Goal: Transaction & Acquisition: Purchase product/service

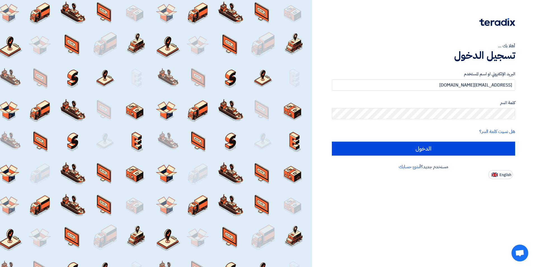
type input "[EMAIL_ADDRESS][DOMAIN_NAME]"
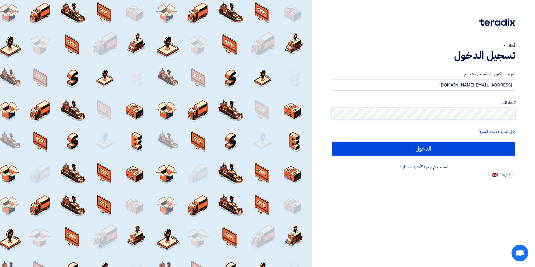
click at [332, 142] on input "الدخول" at bounding box center [423, 149] width 183 height 14
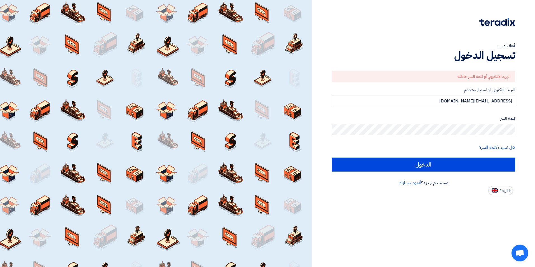
click at [474, 123] on div "كلمة السر" at bounding box center [423, 125] width 183 height 20
click at [487, 147] on link "هل نسيت كلمة السر؟" at bounding box center [497, 147] width 36 height 7
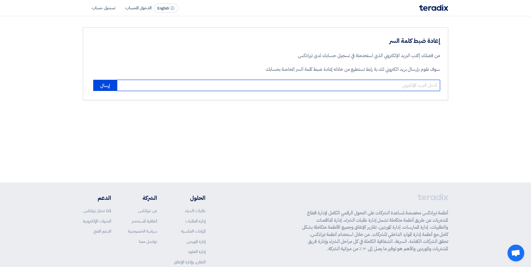
click at [412, 88] on input "email" at bounding box center [278, 85] width 323 height 11
type input "[EMAIL_ADDRESS][DOMAIN_NAME]"
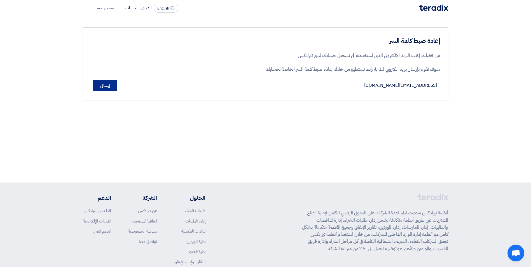
click at [102, 85] on button "إرسال" at bounding box center [105, 85] width 24 height 11
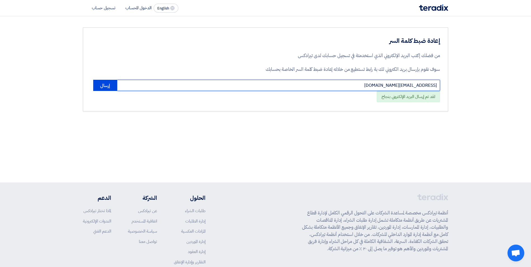
drag, startPoint x: 374, startPoint y: 86, endPoint x: 459, endPoint y: 89, distance: 85.4
click at [459, 89] on section "إعادة ضبط كلمة السر من فضلك إكتب البريد الإلكتروني الذي استخدمتة في تسجيل حسابك…" at bounding box center [265, 69] width 531 height 106
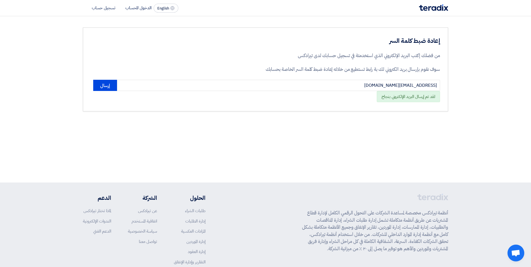
click at [284, 248] on div "أنظمة تيرادكس مخصصة لمساعدة الشركات على التحول الرقمي الكامل لإدارة قطاع المشتر…" at bounding box center [265, 239] width 365 height 90
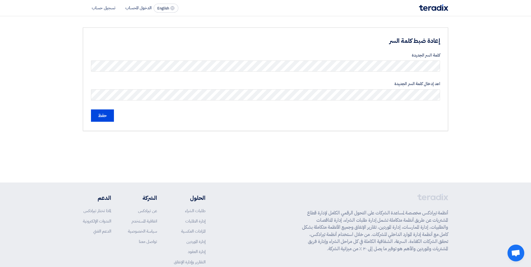
click at [481, 99] on section "إعادة ضبط كلمة السر كلمة السر الجديدة اعد إدخال كلمة السر الجديدة حفظ" at bounding box center [265, 79] width 531 height 126
click at [136, 8] on li "الدخول للحساب" at bounding box center [138, 8] width 26 height 6
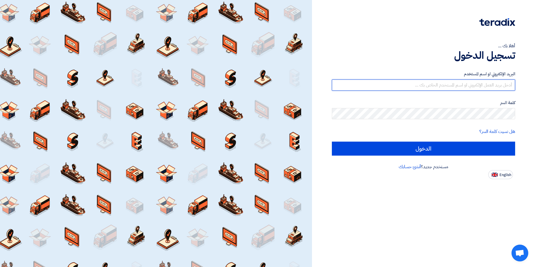
click at [482, 87] on input "text" at bounding box center [423, 84] width 183 height 11
type input "[EMAIL_ADDRESS][DOMAIN_NAME]"
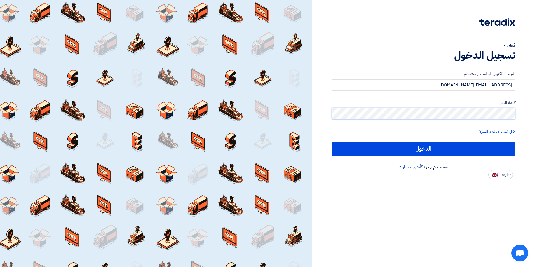
click at [332, 142] on input "الدخول" at bounding box center [423, 149] width 183 height 14
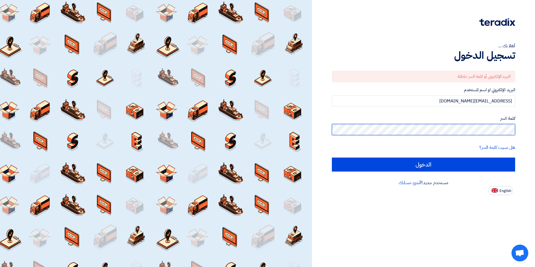
click at [332, 158] on input "الدخول" at bounding box center [423, 165] width 183 height 14
type input "Sign in"
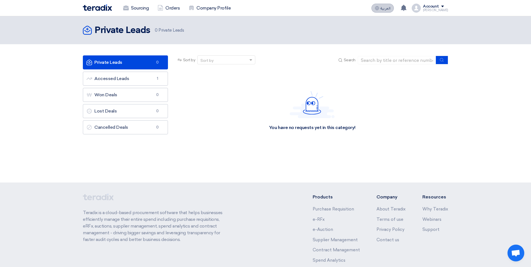
click at [379, 7] on icon at bounding box center [377, 8] width 4 height 4
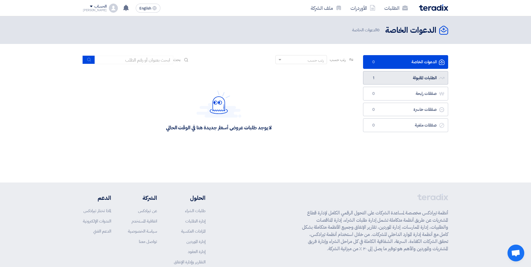
click at [413, 81] on link "الطلبات المقبولة الطلبات المقبولة 1" at bounding box center [405, 78] width 85 height 14
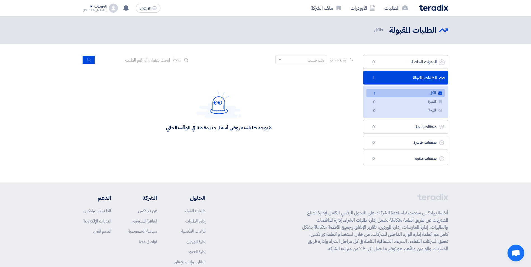
click at [426, 92] on link "الكل الكل 1" at bounding box center [405, 93] width 78 height 8
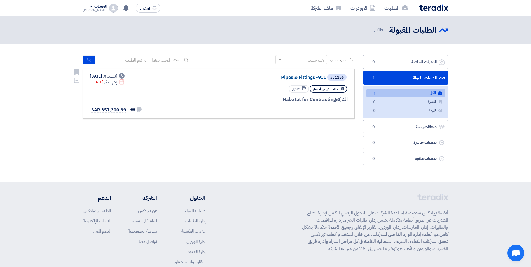
click at [297, 79] on link "Pipes & Fittings -911" at bounding box center [270, 77] width 112 height 5
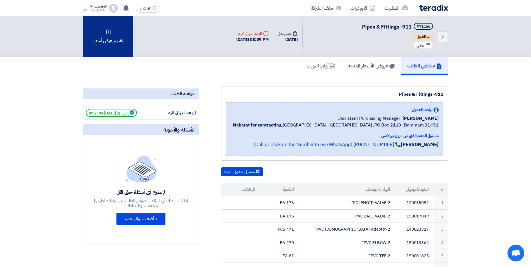
click at [119, 44] on div "تقديم عرض أسعار" at bounding box center [108, 36] width 50 height 41
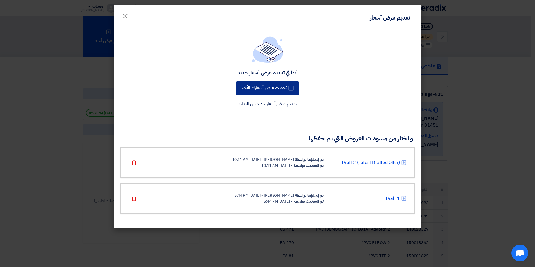
click at [272, 90] on button "تحديث عرض أسعارك الأخير" at bounding box center [267, 87] width 63 height 13
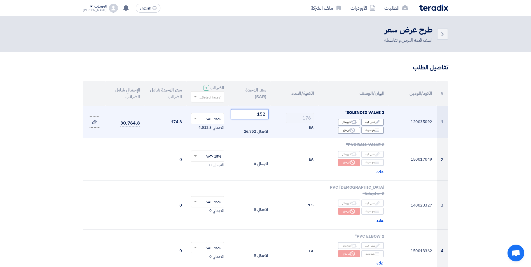
drag, startPoint x: 254, startPoint y: 116, endPoint x: 276, endPoint y: 117, distance: 22.1
click at [276, 117] on tr "1 120035092 SOLENOID VALVE 2" Edit تعديل البند Alternative اقترح بدائل Breakdown" at bounding box center [265, 122] width 365 height 32
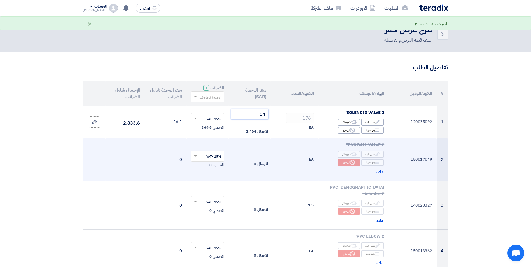
type input "1"
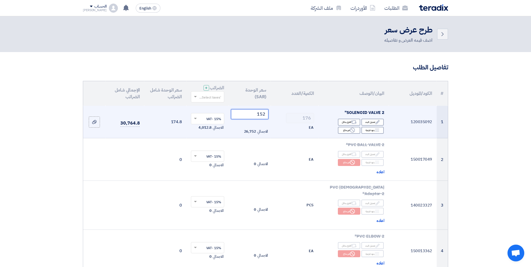
drag, startPoint x: 256, startPoint y: 114, endPoint x: 349, endPoint y: 115, distance: 92.9
click at [349, 115] on tr "1 120035092 SOLENOID VALVE 2" Edit تعديل البند Alternative اقترح بدائل Breakdown" at bounding box center [265, 122] width 365 height 32
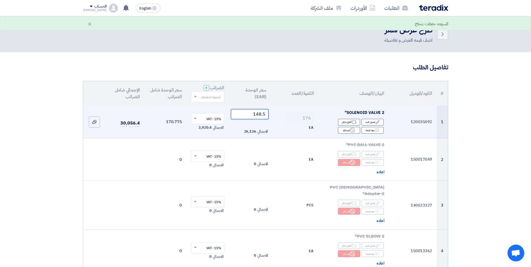
type input "148.5"
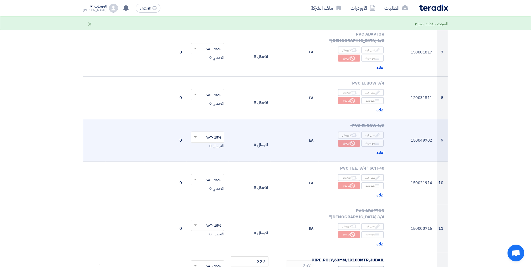
scroll to position [420, 0]
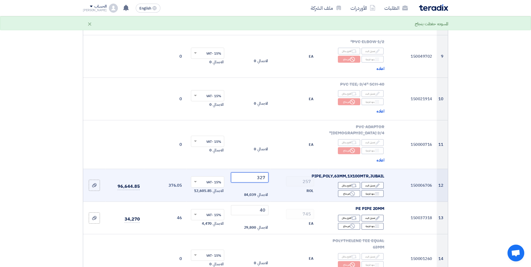
click at [309, 169] on tr "12 150006706 PIPE,POLY,63MM,1X100MTR,JUBAIL Edit تعديل البند Alternative اقترح …" at bounding box center [265, 185] width 365 height 33
type input "324.5"
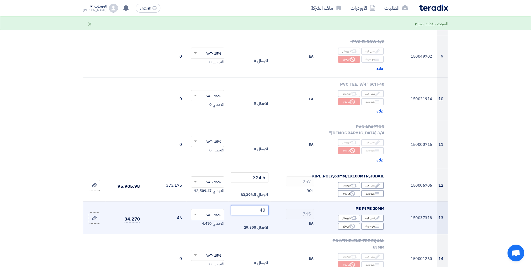
click at [313, 201] on tr "13 150037318 PE PIPE 20MM Edit تعديل البند Alternative اقترح بدائل Breakdown 745" at bounding box center [265, 217] width 365 height 33
type input "39.25"
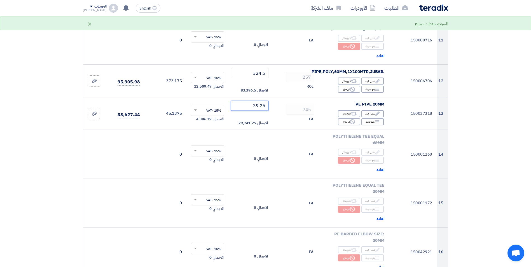
scroll to position [588, 0]
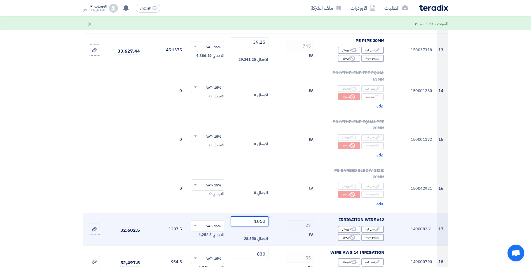
click at [297, 213] on tr "17 140008261 IRRIGATION WIRE #12 Edit تعديل البند Alternative اقترح بدائل Break…" at bounding box center [265, 229] width 365 height 33
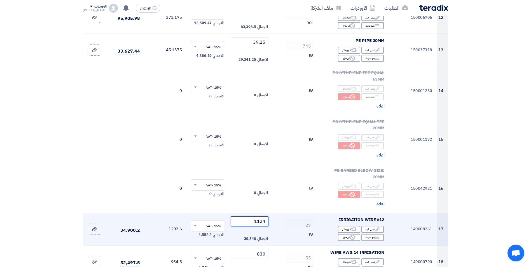
type input "1124"
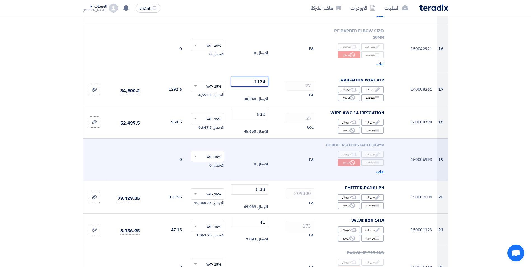
scroll to position [728, 0]
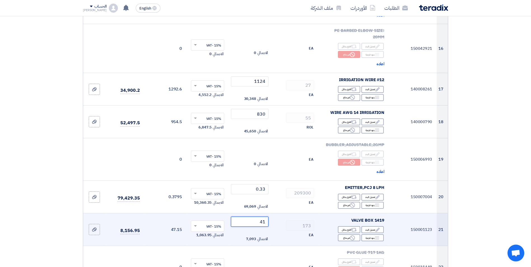
drag, startPoint x: 256, startPoint y: 198, endPoint x: 282, endPoint y: 201, distance: 26.2
click at [282, 213] on tr "21 150001123 VALVE BOX 1419 Edit تعديل البند Alternative اقترح بدائل Breakdown …" at bounding box center [265, 229] width 365 height 33
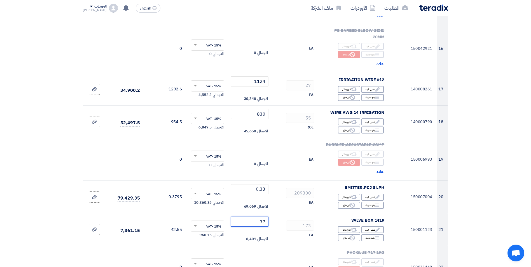
type input "37"
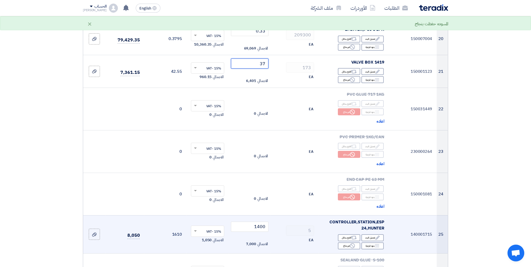
scroll to position [923, 0]
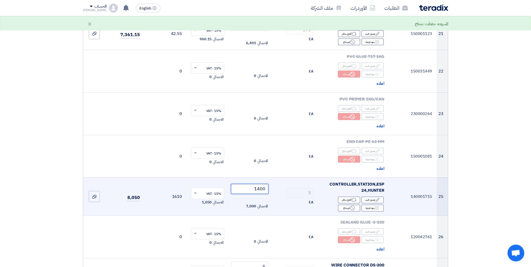
click at [311, 177] on tr "25 140001715 CONTROLLER,STATION,ESP 24,HUNTER Edit تعديل البند Alternative اقتر…" at bounding box center [265, 196] width 365 height 38
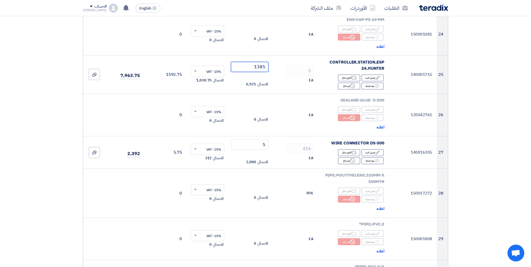
scroll to position [1035, 0]
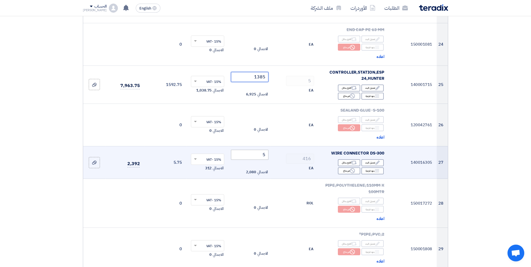
type input "1385"
drag, startPoint x: 248, startPoint y: 128, endPoint x: 337, endPoint y: 134, distance: 89.5
click at [336, 146] on tr "27 140016305 WIRE CONNECTOR DS-300 Edit تعديل البند Alternative اقترح بدائل Bre…" at bounding box center [265, 162] width 365 height 33
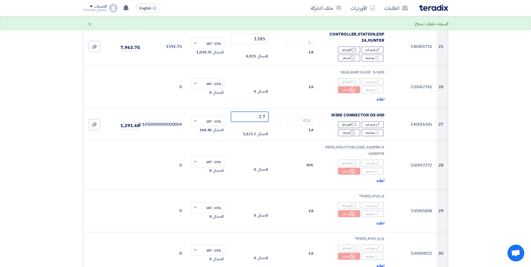
scroll to position [1063, 0]
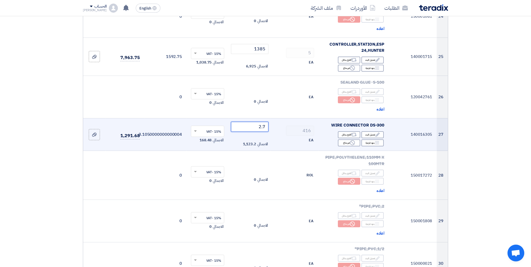
drag, startPoint x: 257, startPoint y: 101, endPoint x: 285, endPoint y: 102, distance: 28.0
click at [285, 118] on tr "27 140016305 WIRE CONNECTOR DS-300 Edit تعديل البند Alternative اقترح بدائل Bre…" at bounding box center [265, 134] width 365 height 33
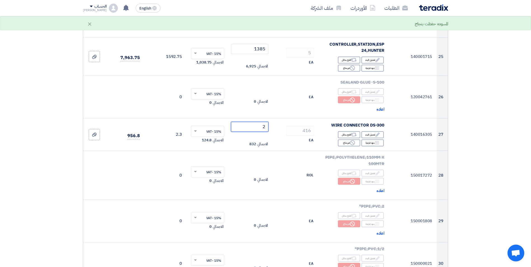
type input "2.7"
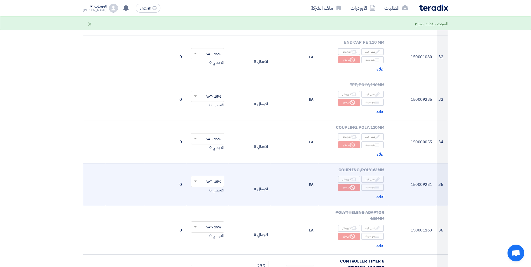
scroll to position [1399, 0]
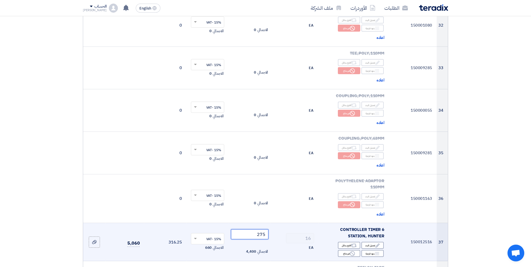
click at [288, 223] on tr "37 150012516 CONTROLLER TIMER 6 STATION, HUNTER Edit تعديل البند Alternative اق…" at bounding box center [265, 242] width 365 height 38
type input "273"
click at [266, 229] on input "273" at bounding box center [250, 234] width 38 height 10
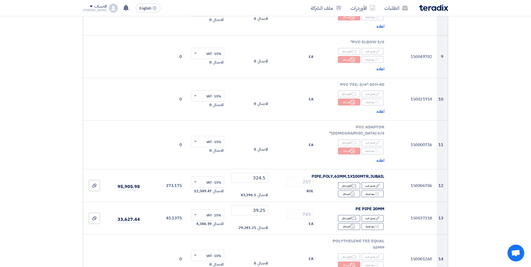
scroll to position [420, 0]
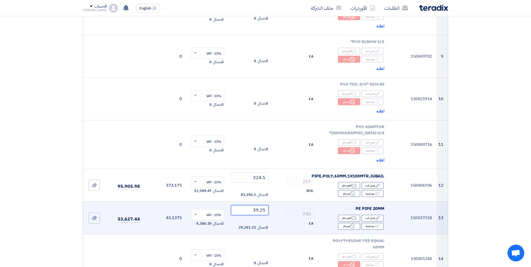
drag, startPoint x: 261, startPoint y: 185, endPoint x: 267, endPoint y: 187, distance: 6.6
click at [266, 205] on input "39.25" at bounding box center [250, 210] width 38 height 10
type input "39.50"
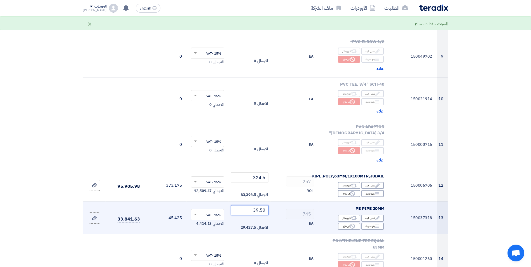
scroll to position [448, 0]
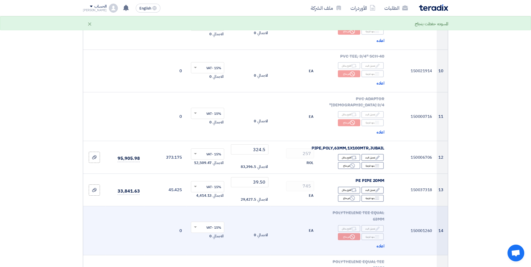
click at [267, 206] on td "الاجمالي 0" at bounding box center [250, 230] width 42 height 49
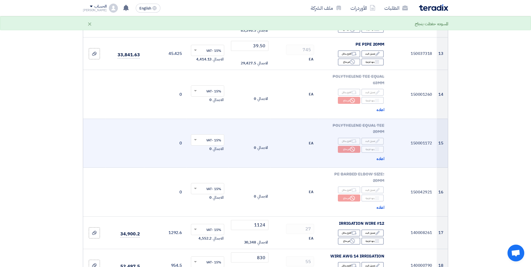
scroll to position [616, 0]
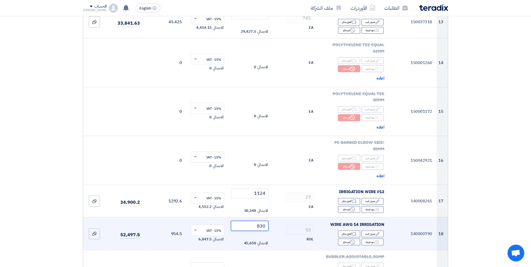
click at [265, 221] on input "830" at bounding box center [250, 226] width 38 height 10
click at [264, 221] on input "830" at bounding box center [250, 226] width 38 height 10
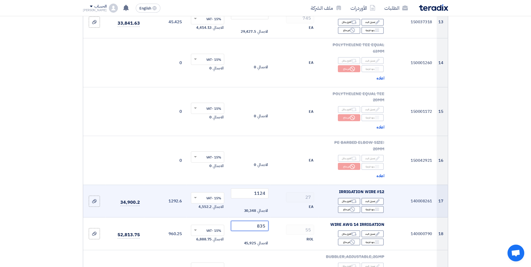
type input "835"
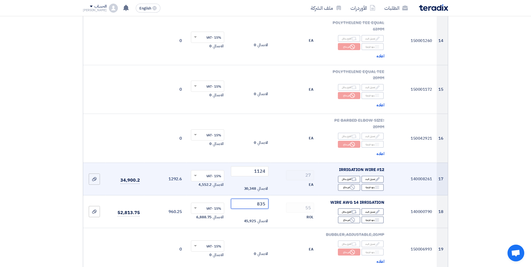
scroll to position [672, 0]
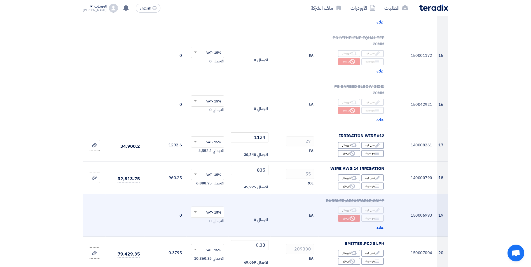
click at [285, 197] on td "EA" at bounding box center [295, 215] width 48 height 43
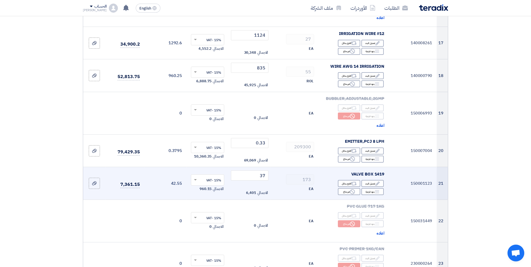
scroll to position [783, 0]
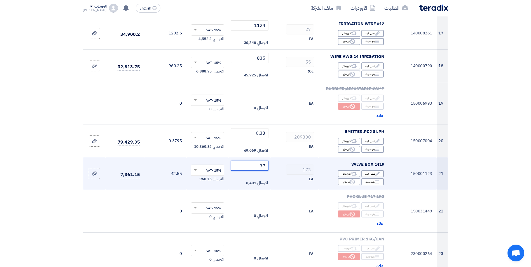
click at [265, 161] on input "37" at bounding box center [250, 166] width 38 height 10
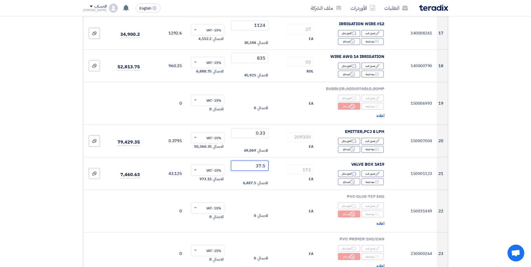
type input "37.5"
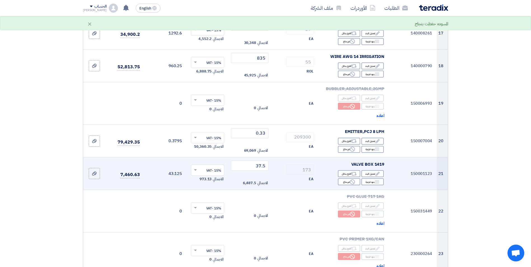
click at [281, 176] on div "EA" at bounding box center [294, 179] width 39 height 7
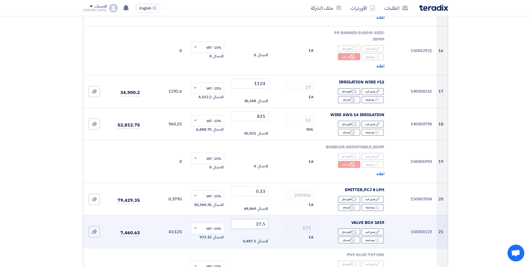
scroll to position [728, 0]
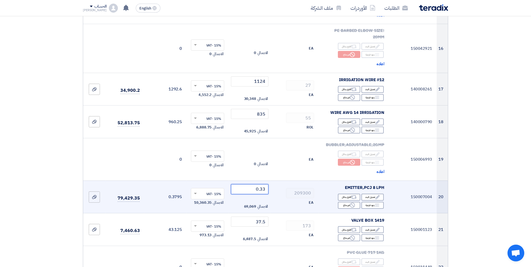
click at [264, 184] on input "0.33" at bounding box center [250, 189] width 38 height 10
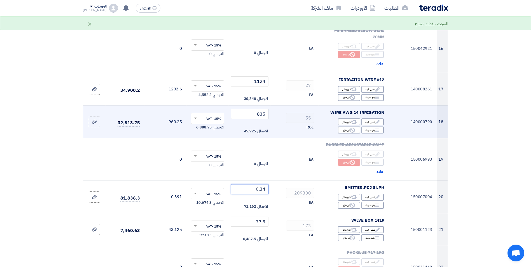
type input "0.34"
click at [263, 109] on input "835" at bounding box center [250, 114] width 38 height 10
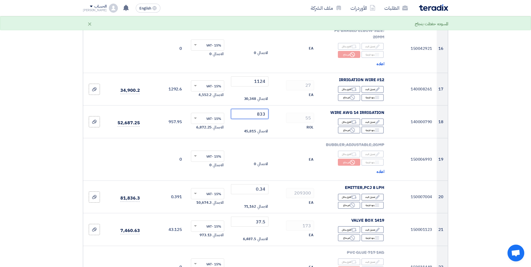
type input "833"
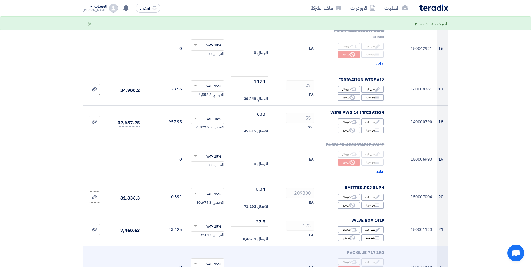
click at [147, 246] on td "0" at bounding box center [165, 267] width 42 height 43
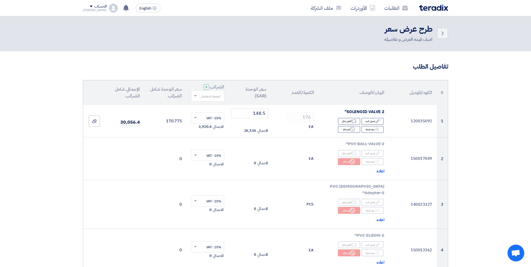
scroll to position [0, 0]
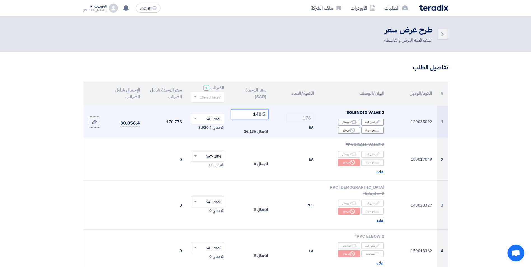
drag, startPoint x: 253, startPoint y: 112, endPoint x: 275, endPoint y: 118, distance: 22.8
click at [273, 117] on tr "1 120035092 SOLENOID VALVE 2" Edit تعديل البند Alternative اقترح بدائل Breakdown" at bounding box center [265, 122] width 365 height 32
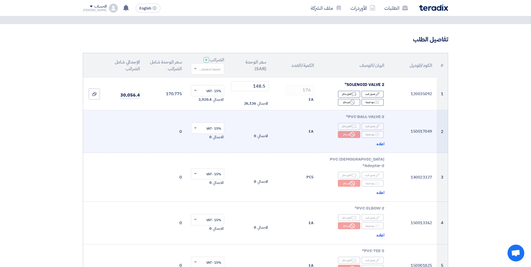
click at [288, 127] on td "EA" at bounding box center [295, 131] width 48 height 43
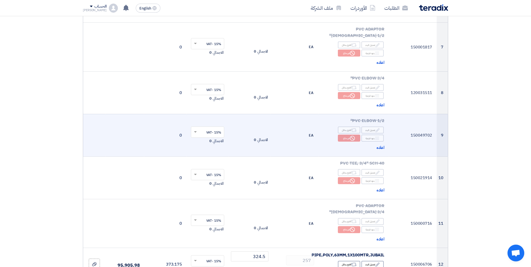
scroll to position [420, 0]
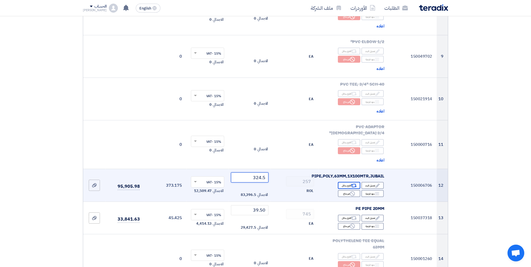
drag, startPoint x: 250, startPoint y: 153, endPoint x: 356, endPoint y: 163, distance: 106.9
click at [356, 169] on tr "12 150006706 PIPE,POLY,63MM,1X100MTR,JUBAIL Edit تعديل البند Alternative اقترح …" at bounding box center [265, 185] width 365 height 33
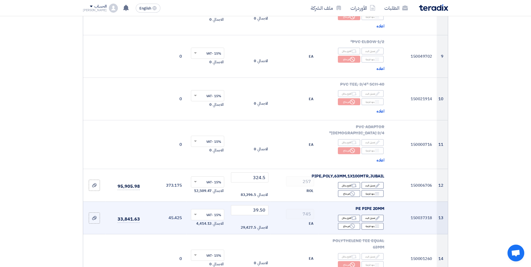
click at [271, 201] on td "745 EA" at bounding box center [295, 217] width 48 height 33
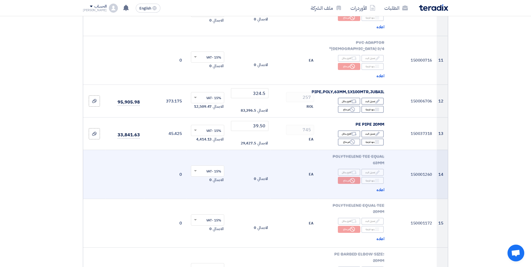
scroll to position [504, 0]
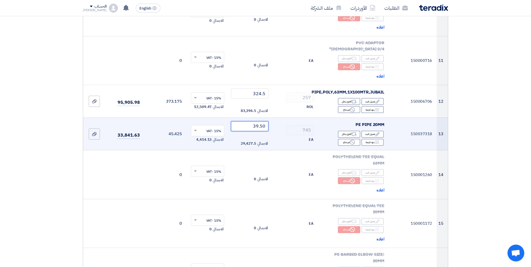
drag, startPoint x: 265, startPoint y: 102, endPoint x: 261, endPoint y: 102, distance: 4.5
click at [261, 121] on input "39.50" at bounding box center [250, 126] width 38 height 10
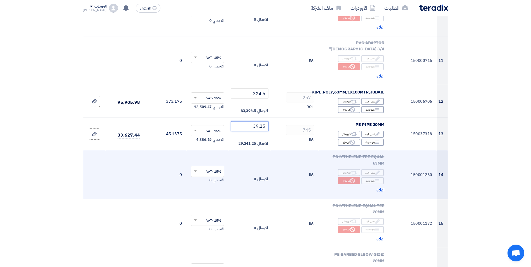
type input "39.25"
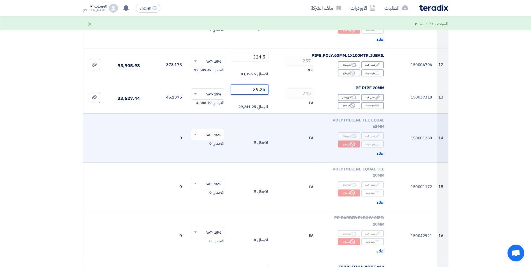
scroll to position [560, 0]
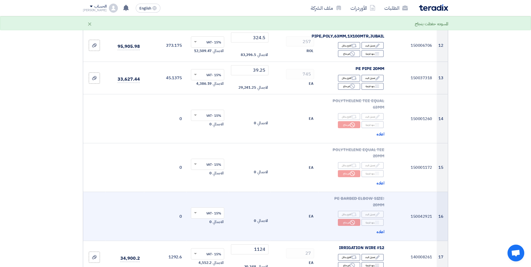
click at [255, 218] on span "0" at bounding box center [255, 221] width 2 height 6
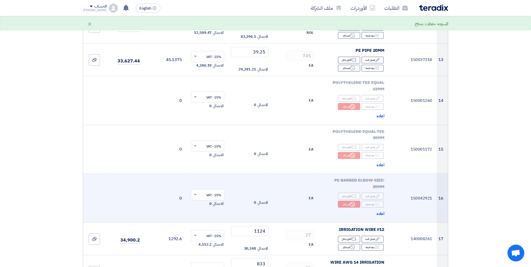
scroll to position [588, 0]
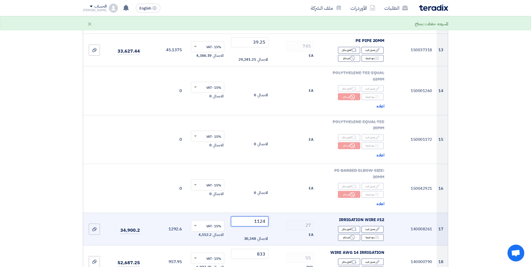
click at [254, 216] on input "1124" at bounding box center [250, 221] width 38 height 10
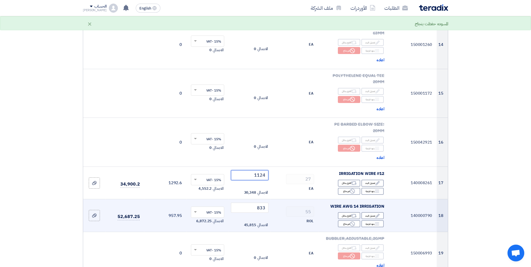
scroll to position [644, 0]
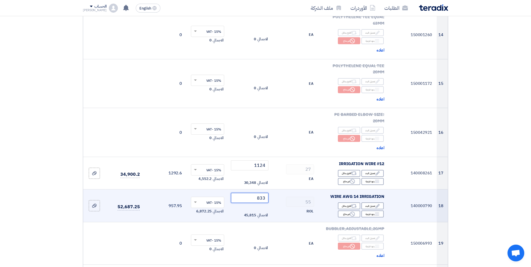
drag, startPoint x: 249, startPoint y: 174, endPoint x: 278, endPoint y: 174, distance: 29.4
click at [278, 189] on tr "18 140000790 WIRE AWG 14 IRRIGATION Edit تعديل البند Alternative اقترح بدائل Br…" at bounding box center [265, 205] width 365 height 33
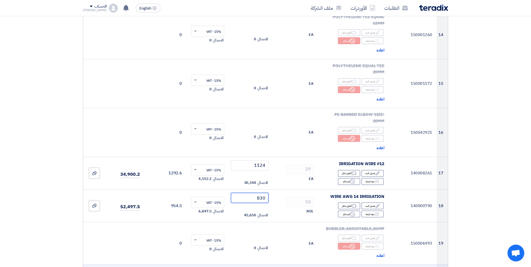
type input "830"
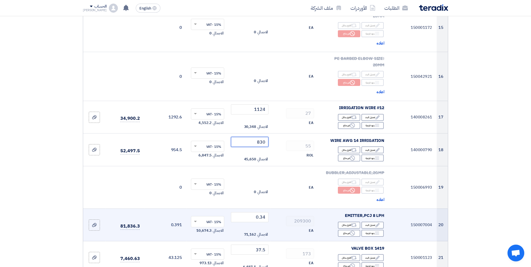
scroll to position [728, 0]
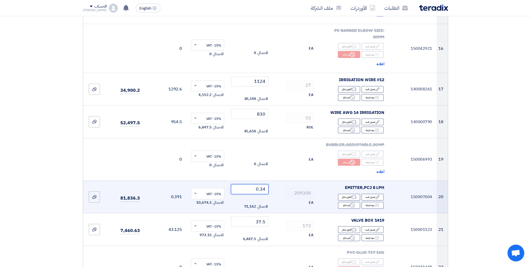
click at [263, 184] on input "0.34" at bounding box center [250, 189] width 38 height 10
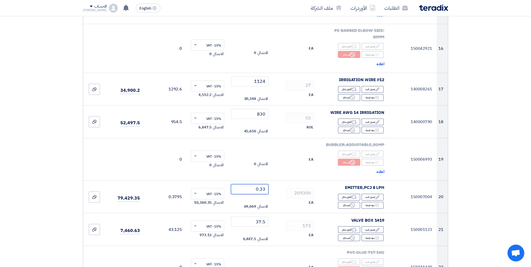
type input "0.33"
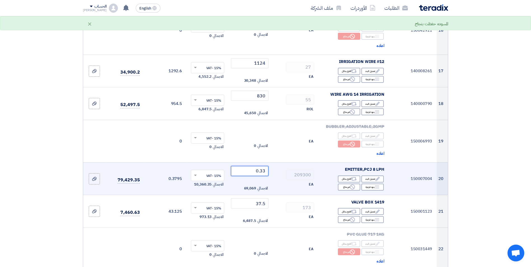
scroll to position [756, 0]
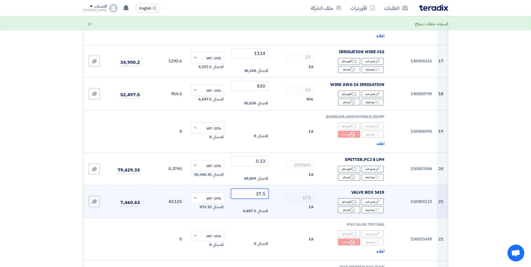
drag, startPoint x: 256, startPoint y: 170, endPoint x: 276, endPoint y: 170, distance: 20.1
click at [276, 185] on tr "21 150001123 VALVE BOX 1419 Edit تعديل البند Alternative اقترح بدائل Breakdown …" at bounding box center [265, 201] width 365 height 33
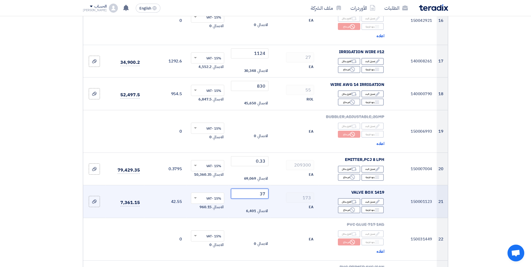
type input "37"
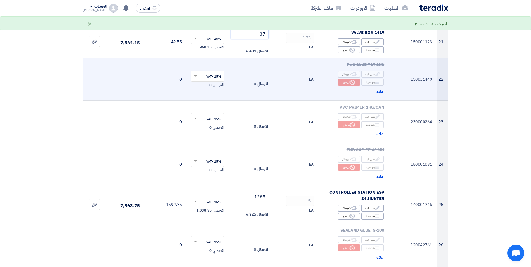
scroll to position [923, 0]
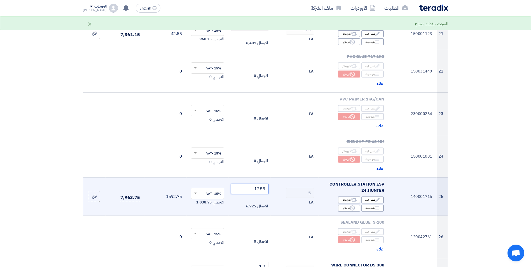
drag, startPoint x: 254, startPoint y: 165, endPoint x: 270, endPoint y: 163, distance: 16.1
click at [269, 177] on td "1385 الاجمالي 6,925" at bounding box center [250, 196] width 42 height 38
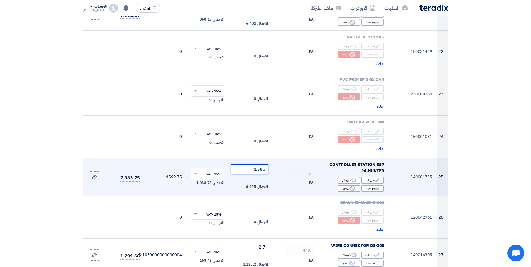
scroll to position [951, 0]
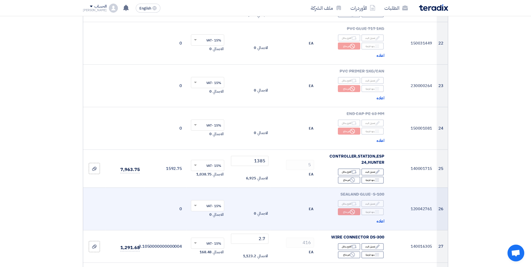
click at [284, 187] on td "EA" at bounding box center [295, 208] width 48 height 43
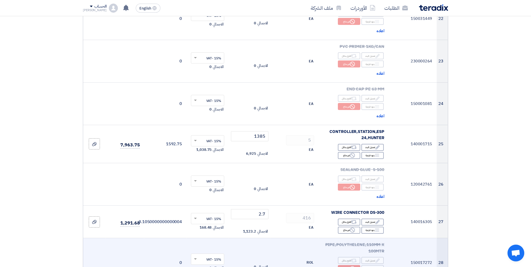
scroll to position [1007, 0]
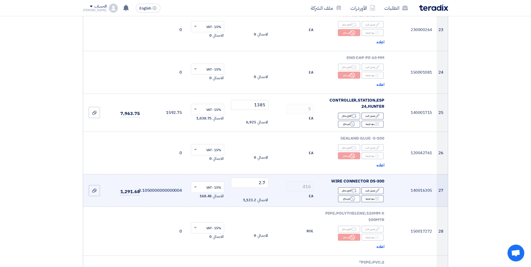
click at [280, 193] on div "EA" at bounding box center [294, 196] width 39 height 7
click at [289, 174] on tr "27 140016305 WIRE CONNECTOR DS-300 Edit تعديل البند Alternative اقترح بدائل Bre…" at bounding box center [265, 190] width 365 height 33
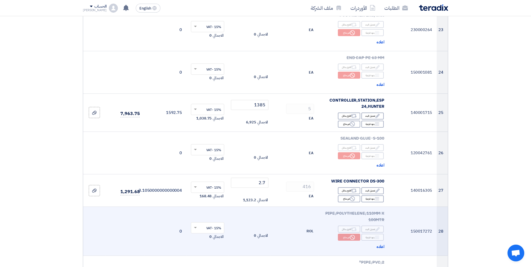
click at [289, 207] on td "ROL" at bounding box center [295, 231] width 48 height 49
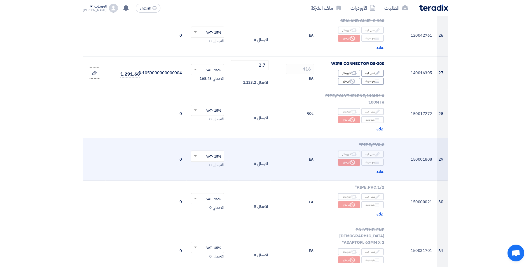
scroll to position [1091, 0]
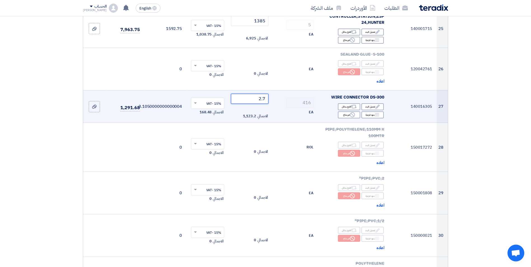
click at [266, 94] on input "2.7" at bounding box center [250, 99] width 38 height 10
drag, startPoint x: 247, startPoint y: 70, endPoint x: 327, endPoint y: 68, distance: 80.0
click at [322, 90] on tr "27 140016305 WIRE CONNECTOR DS-300 Edit تعديل البند Alternative اقترح بدائل Bre…" at bounding box center [265, 106] width 365 height 33
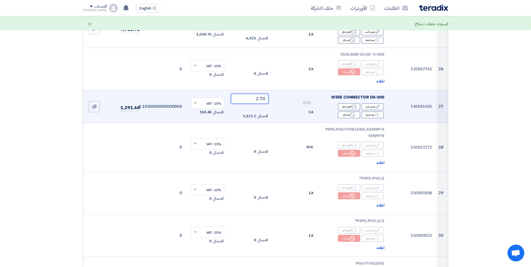
type input "2.70"
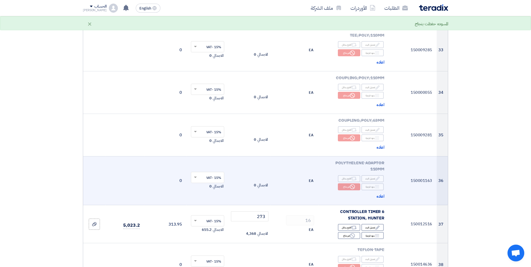
scroll to position [1427, 0]
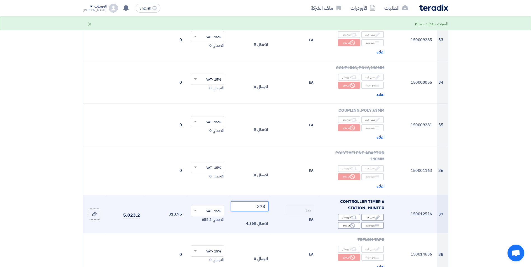
click at [292, 195] on tr "37 150012516 CONTROLLER TIMER 6 STATION, HUNTER Edit تعديل البند Alternative اق…" at bounding box center [265, 214] width 365 height 38
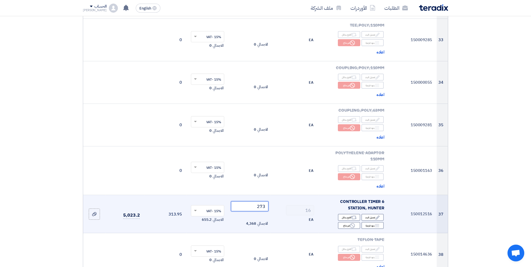
scroll to position [1455, 0]
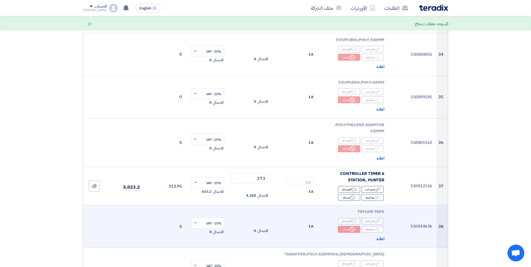
click at [282, 223] on div "EA" at bounding box center [294, 226] width 39 height 7
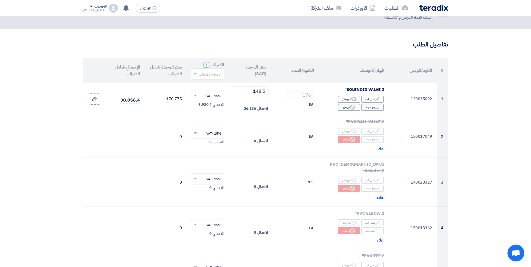
scroll to position [0, 0]
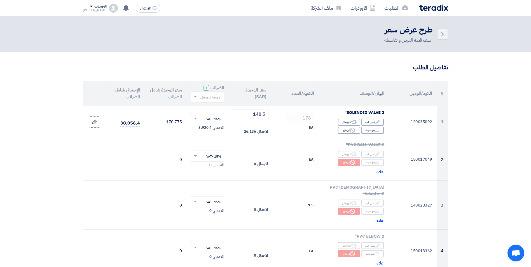
drag, startPoint x: 249, startPoint y: 114, endPoint x: 248, endPoint y: 100, distance: 13.4
click at [244, 107] on td "148.5 الاجمالي 26,136" at bounding box center [250, 122] width 42 height 32
click at [440, 34] on icon "Back" at bounding box center [442, 34] width 7 height 7
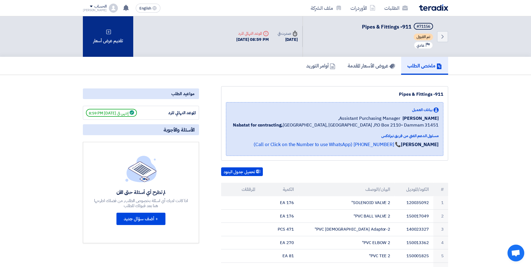
click at [105, 45] on div "تقديم عرض أسعار" at bounding box center [108, 36] width 50 height 41
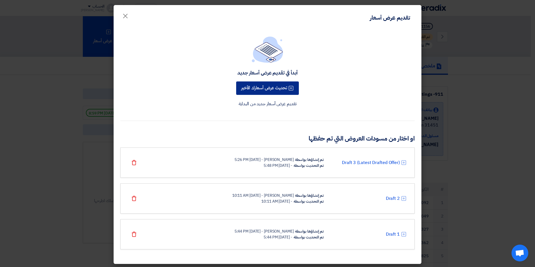
click at [268, 90] on button "تحديث عرض أسعارك الأخير" at bounding box center [267, 87] width 63 height 13
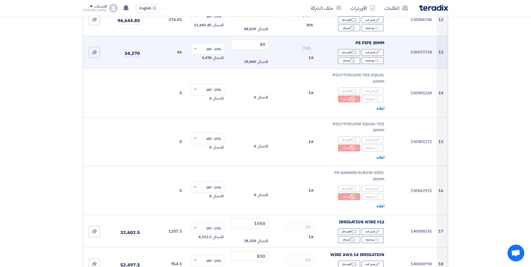
scroll to position [588, 0]
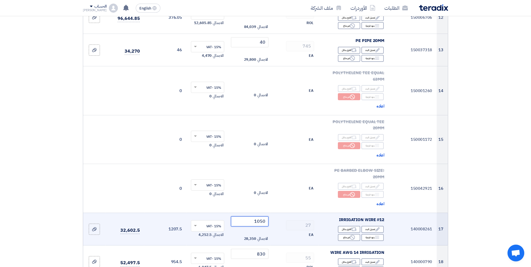
click at [303, 213] on tr "17 140008261 IRRIGATION WIRE #12 Edit تعديل البند Alternative اقترح بدائل Break…" at bounding box center [265, 229] width 365 height 33
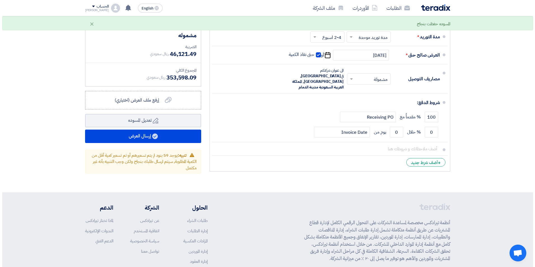
scroll to position [3206, 0]
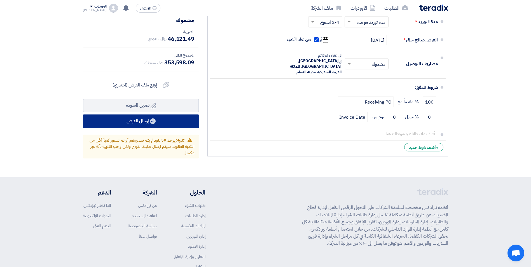
type input "1124"
click at [151, 118] on use at bounding box center [153, 121] width 6 height 6
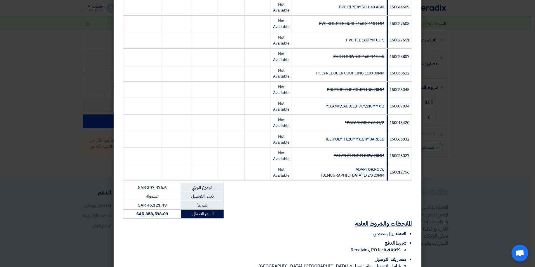
scroll to position [1128, 0]
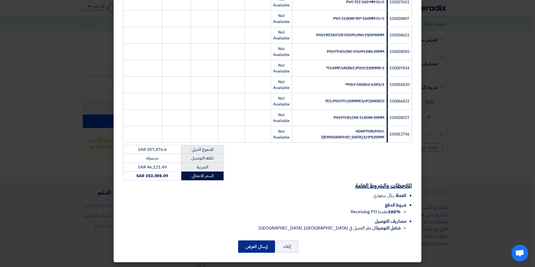
click at [265, 244] on button "إرسال العرض" at bounding box center [256, 246] width 37 height 12
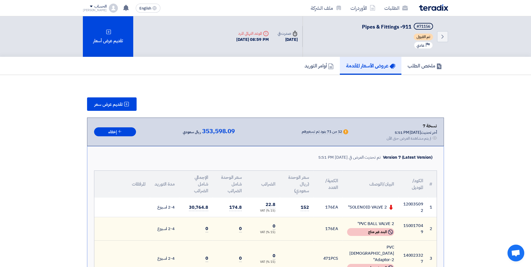
click at [114, 109] on button "تقديم عرض سعر" at bounding box center [112, 103] width 50 height 13
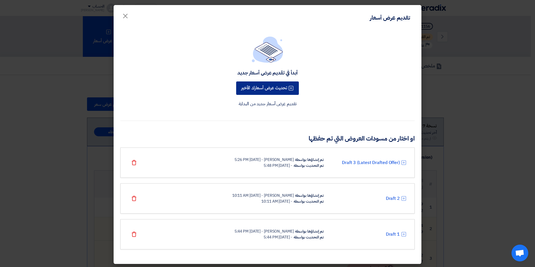
click at [271, 88] on button "تحديث عرض أسعارك الأخير" at bounding box center [267, 87] width 63 height 13
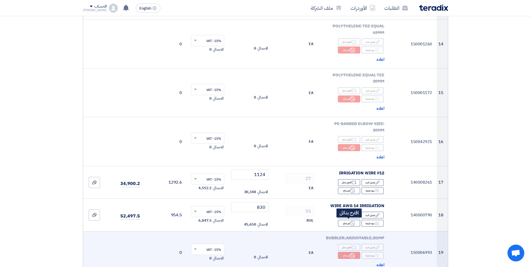
scroll to position [700, 0]
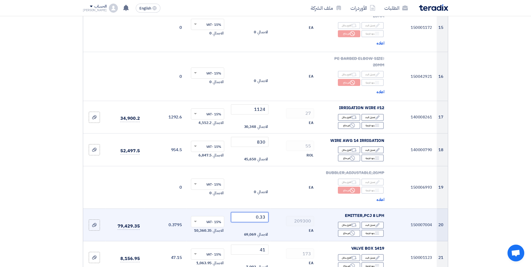
click at [265, 212] on input "0.33" at bounding box center [250, 217] width 38 height 10
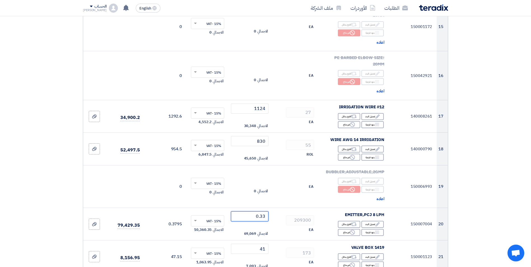
scroll to position [696, 0]
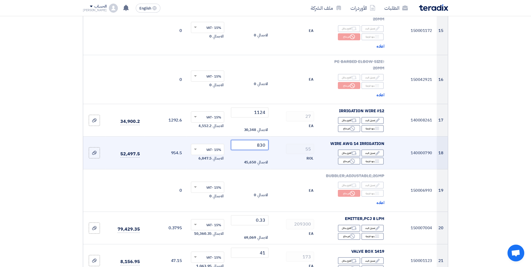
drag, startPoint x: 257, startPoint y: 117, endPoint x: 268, endPoint y: 118, distance: 11.8
click at [268, 140] on input "830" at bounding box center [250, 145] width 38 height 10
click at [265, 140] on input "830" at bounding box center [250, 145] width 38 height 10
click at [264, 140] on input "830" at bounding box center [250, 145] width 38 height 10
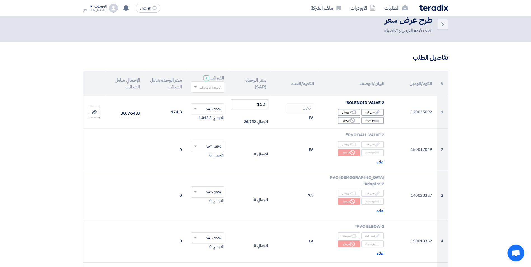
scroll to position [0, 0]
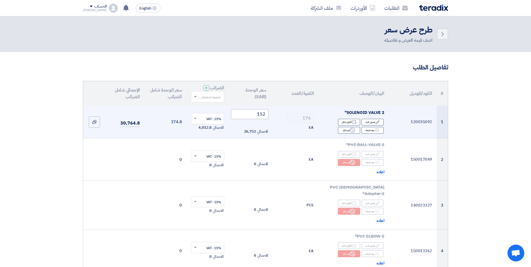
type input "833"
drag, startPoint x: 254, startPoint y: 115, endPoint x: 432, endPoint y: 133, distance: 178.9
click at [416, 133] on tr "1 120035092 SOLENOID VALVE 2" Edit تعديل البند Alternative اقترح بدائل Breakdown" at bounding box center [265, 122] width 365 height 32
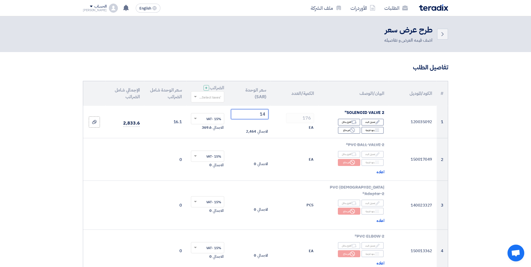
type input "1"
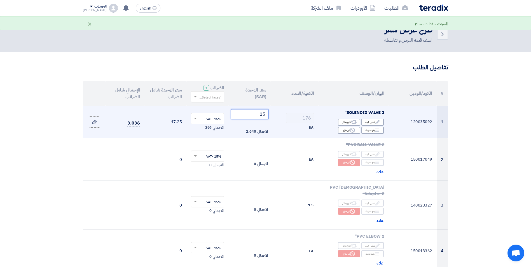
type input "152"
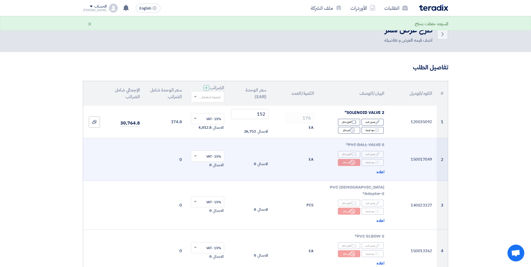
click at [234, 164] on div "الاجمالي 0" at bounding box center [250, 164] width 38 height 7
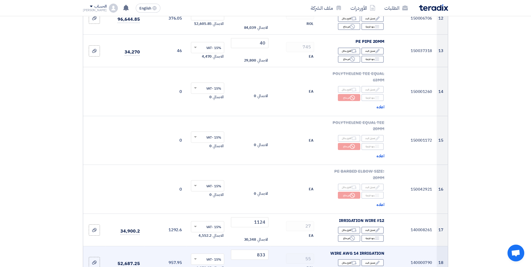
scroll to position [588, 0]
click at [255, 249] on input "833" at bounding box center [250, 254] width 38 height 10
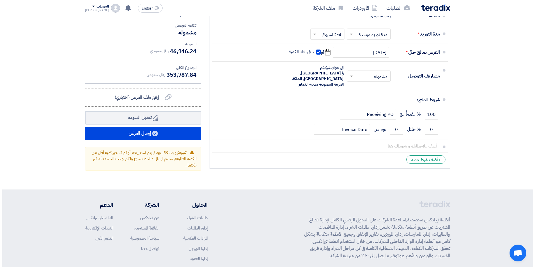
scroll to position [3206, 0]
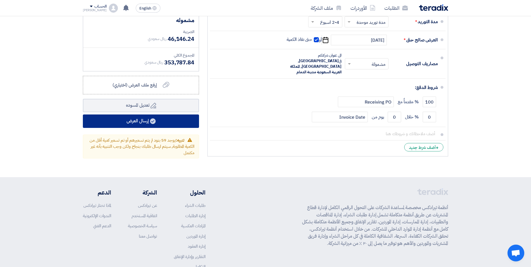
click at [181, 114] on button "إرسال العرض" at bounding box center [141, 120] width 116 height 13
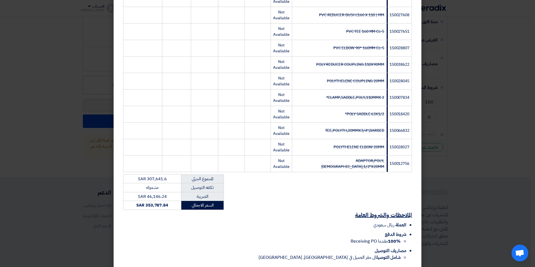
scroll to position [1128, 0]
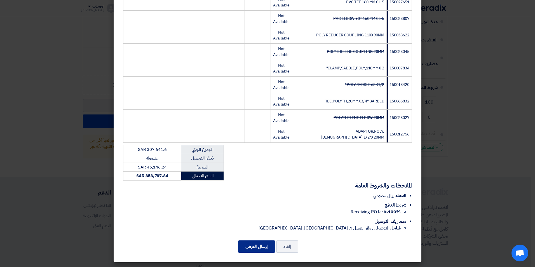
click at [265, 245] on button "إرسال العرض" at bounding box center [256, 246] width 37 height 12
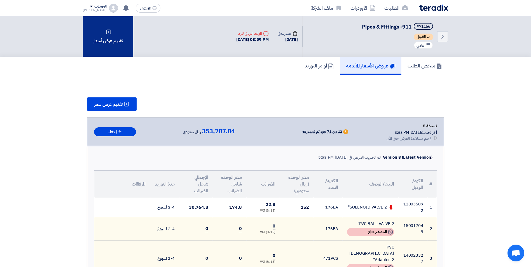
click at [116, 47] on div "تقديم عرض أسعار" at bounding box center [108, 36] width 50 height 41
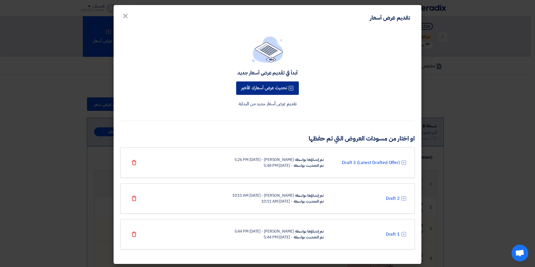
click at [275, 89] on button "تحديث عرض أسعارك الأخير" at bounding box center [267, 87] width 63 height 13
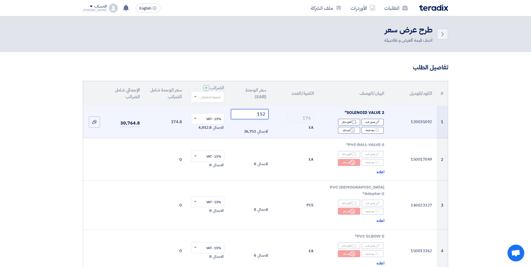
drag, startPoint x: 243, startPoint y: 115, endPoint x: 403, endPoint y: 135, distance: 161.3
click at [403, 135] on tr "1 120035092 SOLENOID VALVE 2" Edit تعديل البند Alternative اقترح بدائل Breakdown" at bounding box center [265, 122] width 365 height 32
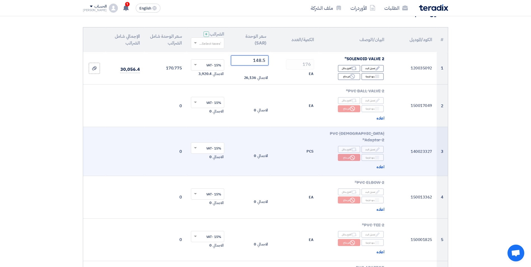
scroll to position [56, 0]
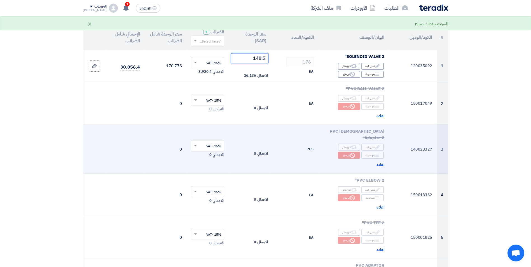
type input "148.5"
click at [288, 154] on td "PCS" at bounding box center [295, 149] width 48 height 49
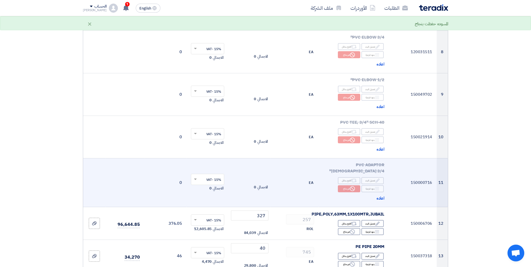
scroll to position [392, 0]
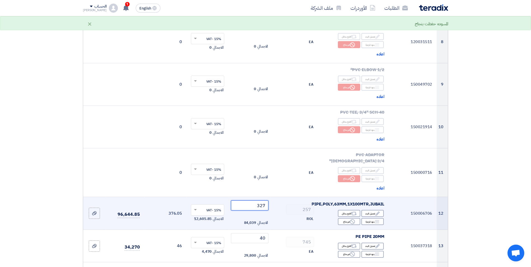
drag, startPoint x: 255, startPoint y: 179, endPoint x: 341, endPoint y: 180, distance: 85.6
click at [337, 197] on tr "12 150006706 PIPE,POLY,63MM,1X100MTR,JUBAIL Edit تعديل البند Alternative اقترح …" at bounding box center [265, 213] width 365 height 33
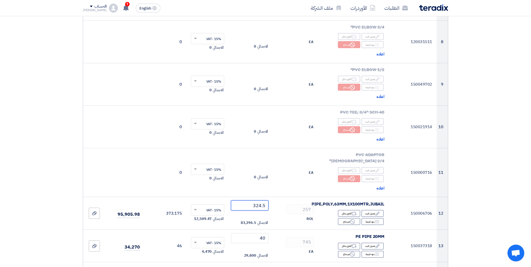
type input "324.5"
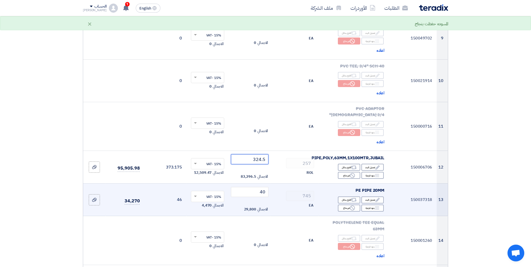
scroll to position [448, 0]
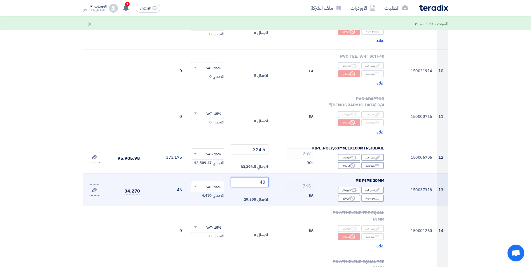
click at [308, 173] on tr "13 150037318 PE PIPE 20MM Edit تعديل البند Alternative اقترح بدائل Breakdown 745" at bounding box center [265, 189] width 365 height 33
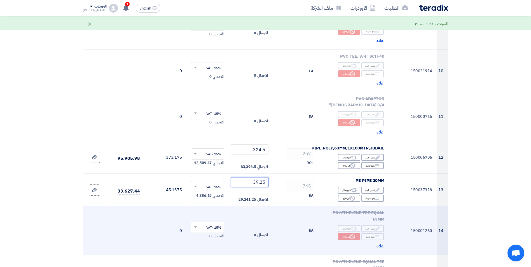
type input "39.25"
click at [296, 210] on td "EA" at bounding box center [295, 230] width 48 height 49
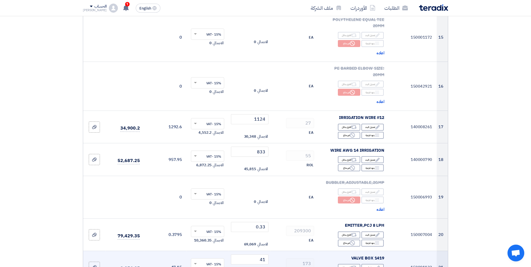
scroll to position [700, 0]
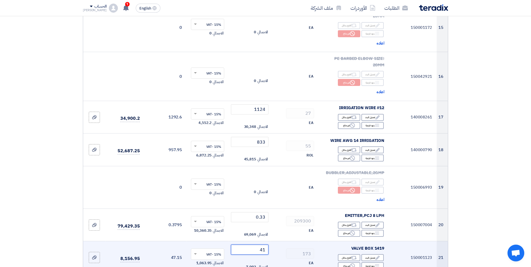
click at [291, 241] on tr "21 150001123 VALVE BOX 1419 Edit تعديل البند Alternative اقترح بدائل Breakdown …" at bounding box center [265, 257] width 365 height 33
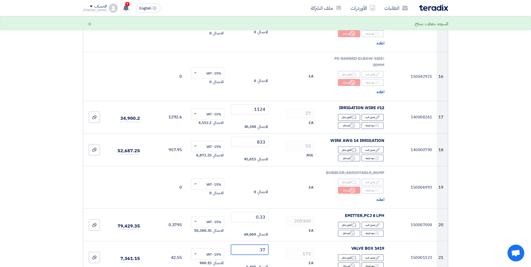
type input "37"
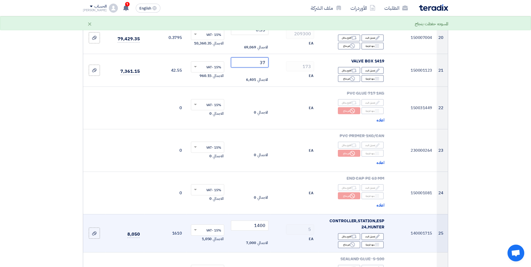
scroll to position [895, 0]
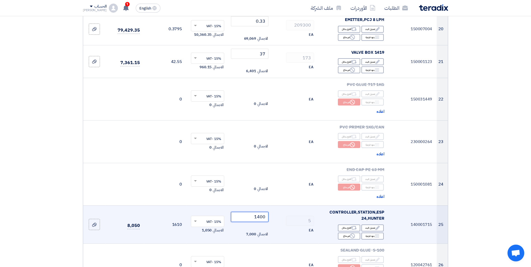
click at [252, 212] on input "1400" at bounding box center [250, 217] width 38 height 10
click at [300, 205] on tr "25 140001715 CONTROLLER,STATION,ESP 24,HUNTER Edit تعديل البند Alternative اقتر…" at bounding box center [265, 224] width 365 height 38
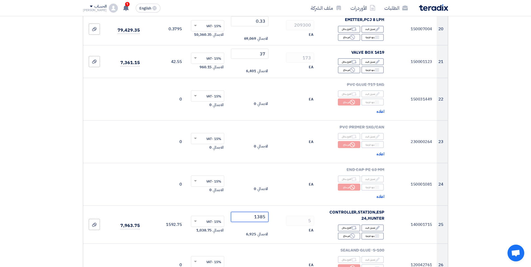
type input "1385"
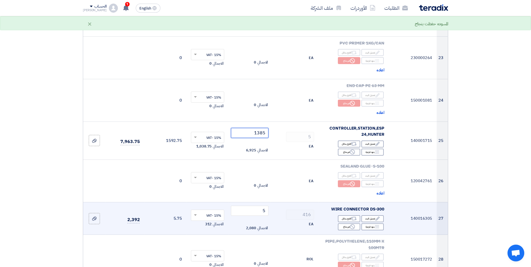
scroll to position [1035, 0]
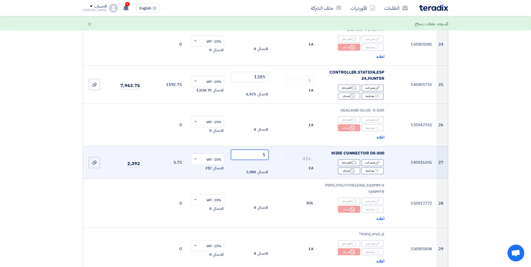
click at [291, 146] on tr "27 140016305 WIRE CONNECTOR DS-300 Edit تعديل البند Alternative اقترح بدائل Bre…" at bounding box center [265, 162] width 365 height 33
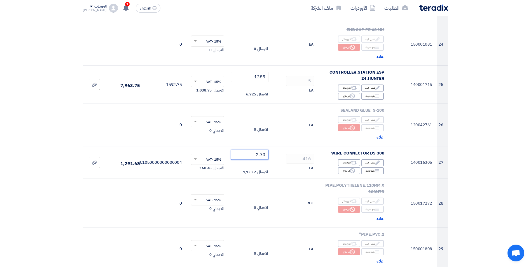
type input "2.70"
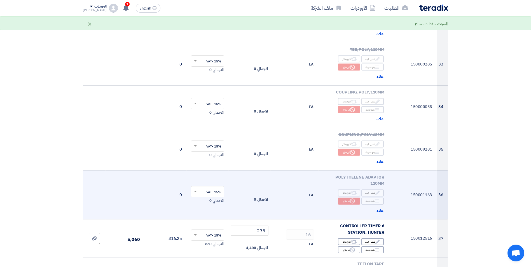
scroll to position [1427, 0]
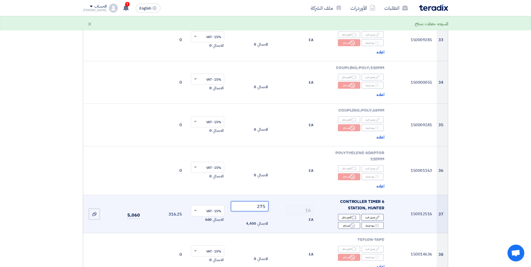
drag, startPoint x: 250, startPoint y: 175, endPoint x: 285, endPoint y: 183, distance: 35.2
click at [285, 195] on tr "37 150012516 CONTROLLER TIMER 6 STATION, HUNTER Edit تعديل البند Alternative اق…" at bounding box center [265, 214] width 365 height 38
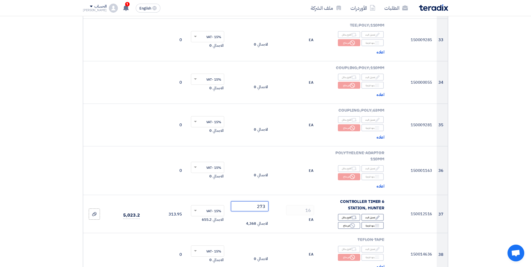
type input "273"
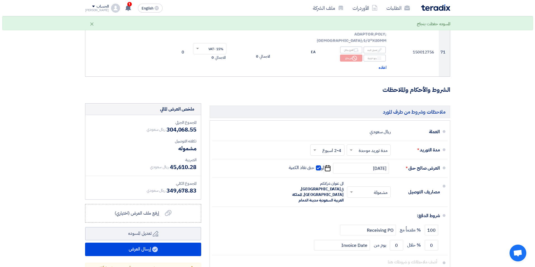
scroll to position [3050, 0]
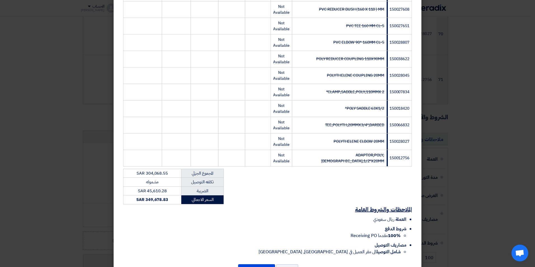
scroll to position [1128, 0]
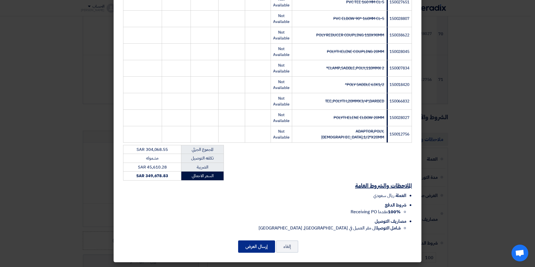
click at [263, 246] on button "إرسال العرض" at bounding box center [256, 246] width 37 height 12
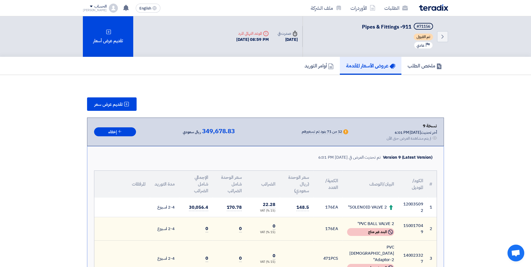
drag, startPoint x: 379, startPoint y: 132, endPoint x: 440, endPoint y: 131, distance: 61.0
click at [440, 131] on div "نسخة 9 أخر تحديث [DATE] 6:01 PM Offer is Seen لم يتم مشاهدة العرض حتى الآن Warn…" at bounding box center [265, 132] width 357 height 29
drag, startPoint x: 456, startPoint y: 135, endPoint x: 436, endPoint y: 136, distance: 20.2
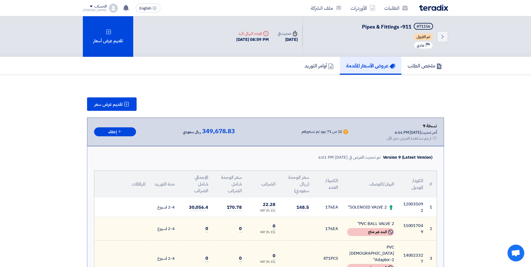
drag, startPoint x: 433, startPoint y: 159, endPoint x: 383, endPoint y: 156, distance: 49.6
click at [383, 156] on div "Version 9 (Latest Version) تم تحديث العرض في [DATE] 6:01 PM" at bounding box center [376, 157] width 116 height 9
click at [383, 157] on div "Version 9 (Latest Version)" at bounding box center [408, 157] width 50 height 6
click at [419, 156] on div "Version 9 (Latest Version)" at bounding box center [408, 157] width 50 height 6
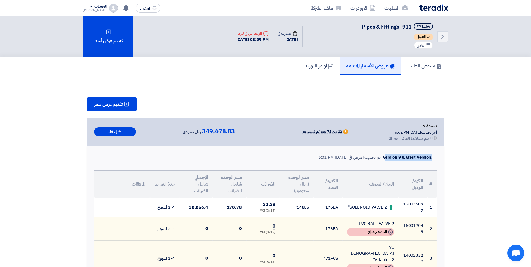
drag, startPoint x: 433, startPoint y: 157, endPoint x: 386, endPoint y: 157, distance: 47.3
click at [386, 157] on div "Version 9 (Latest Version) تم تحديث العرض في [DATE] 6:01 PM" at bounding box center [376, 157] width 116 height 9
click at [386, 157] on div "Version 9 (Latest Version)" at bounding box center [408, 157] width 50 height 6
drag, startPoint x: 386, startPoint y: 157, endPoint x: 430, endPoint y: 158, distance: 44.0
click at [430, 158] on div "Version 9 (Latest Version)" at bounding box center [408, 157] width 50 height 6
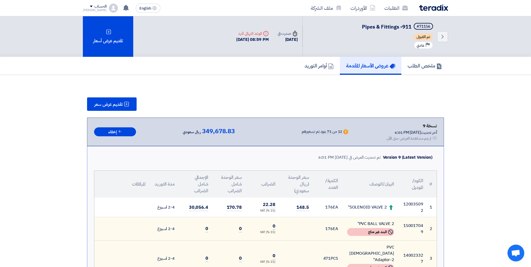
click at [433, 158] on div "Version 9 (Latest Version) تم تحديث العرض في [DATE] 6:01 PM" at bounding box center [376, 157] width 116 height 9
click at [432, 157] on div "Version 9 (Latest Version)" at bounding box center [408, 157] width 50 height 6
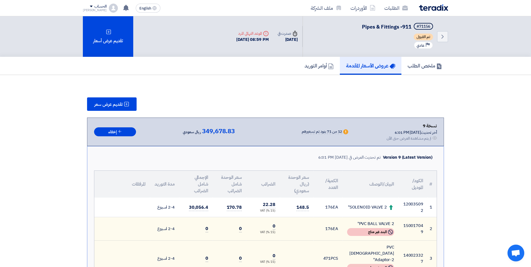
click at [343, 133] on icon "Warn" at bounding box center [345, 131] width 5 height 5
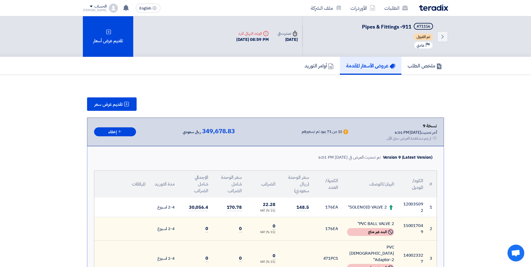
drag, startPoint x: 451, startPoint y: 109, endPoint x: 443, endPoint y: 107, distance: 7.9
